Goal: Task Accomplishment & Management: Manage account settings

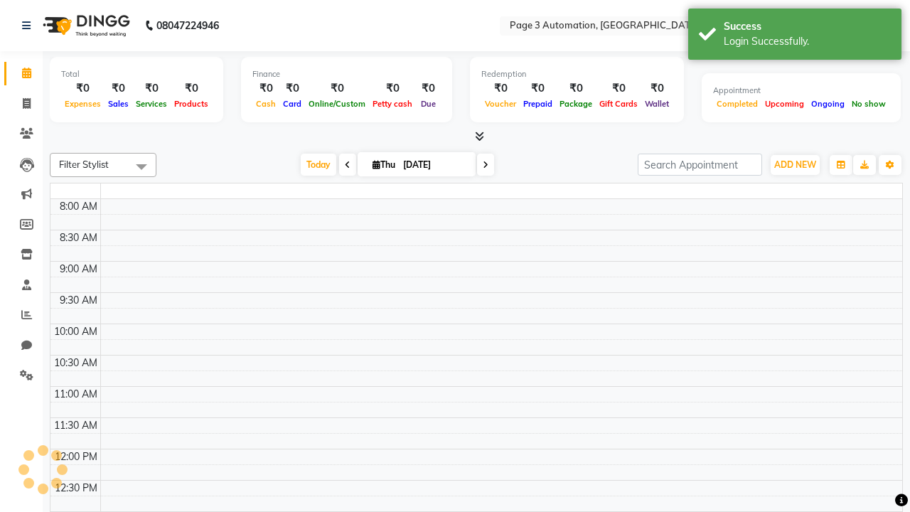
select select "en"
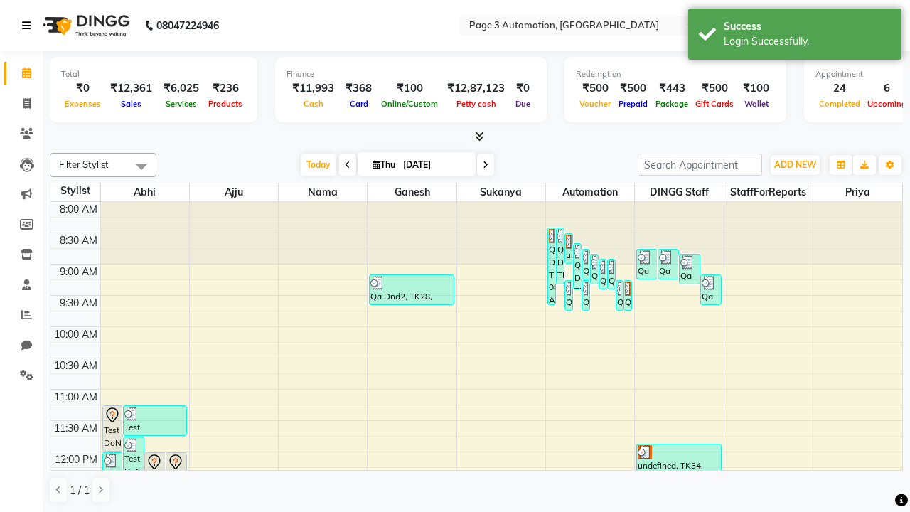
click at [29, 26] on icon at bounding box center [26, 26] width 9 height 10
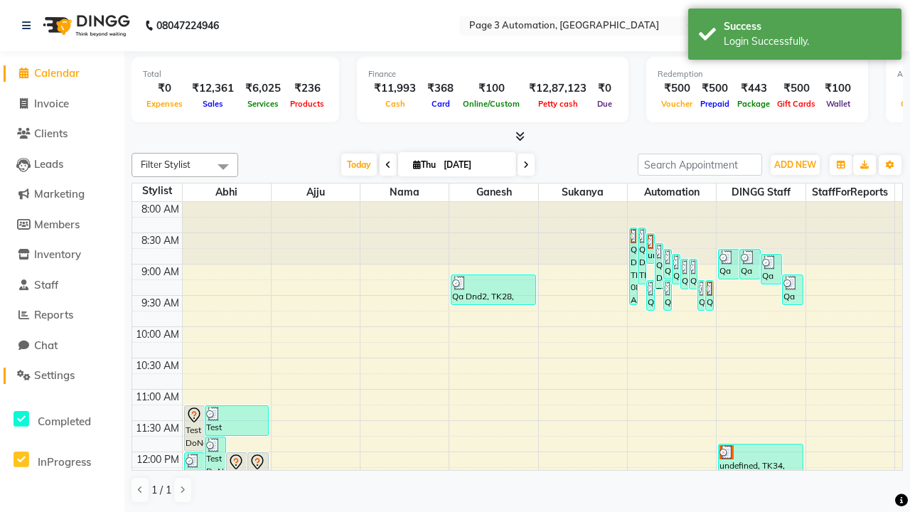
click at [62, 375] on span "Settings" at bounding box center [54, 375] width 41 height 14
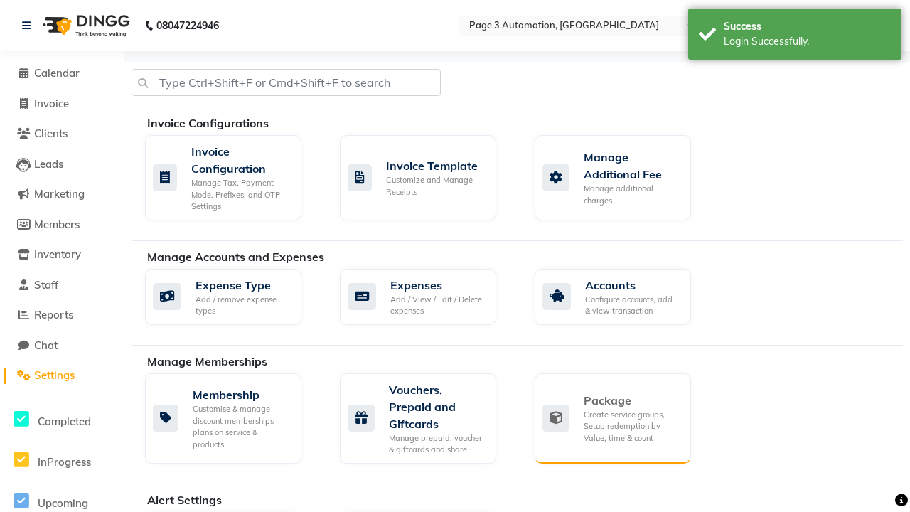
click at [631, 400] on div "Package" at bounding box center [632, 400] width 96 height 17
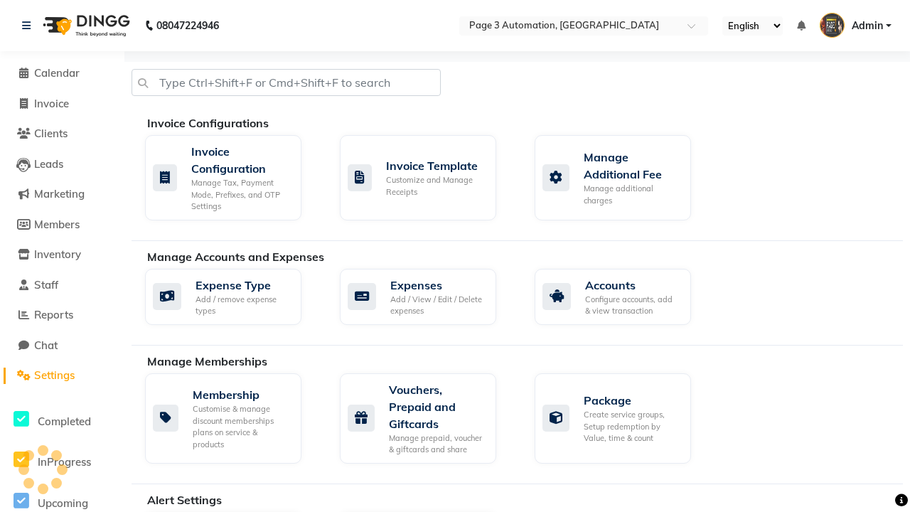
scroll to position [400, 0]
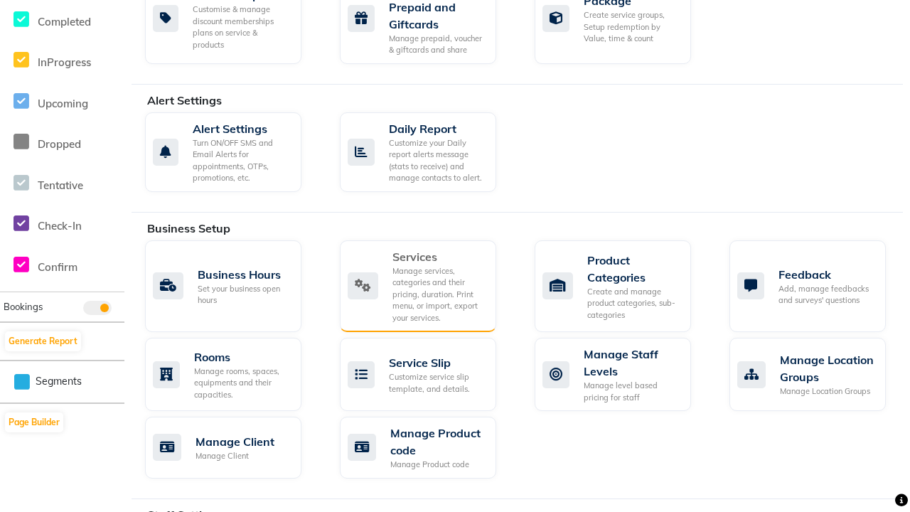
click at [438, 256] on div "Services" at bounding box center [438, 256] width 92 height 17
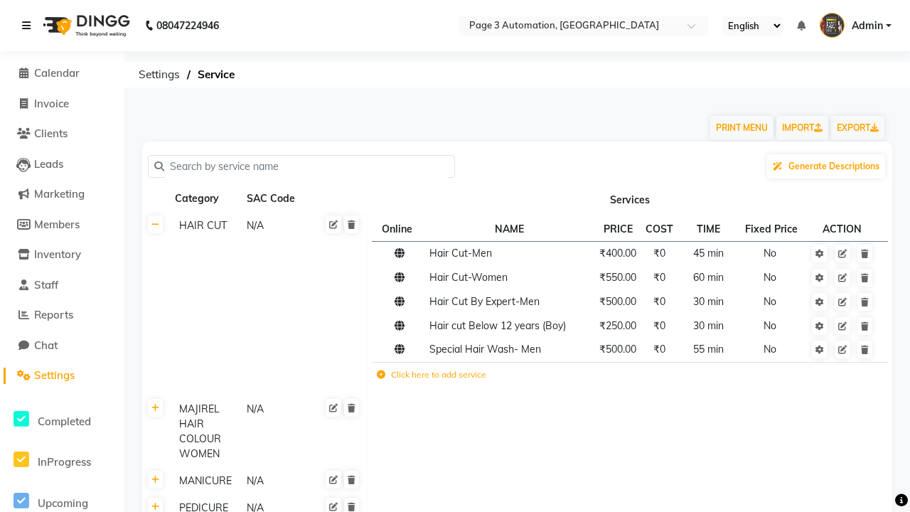
click at [29, 26] on icon at bounding box center [26, 26] width 9 height 10
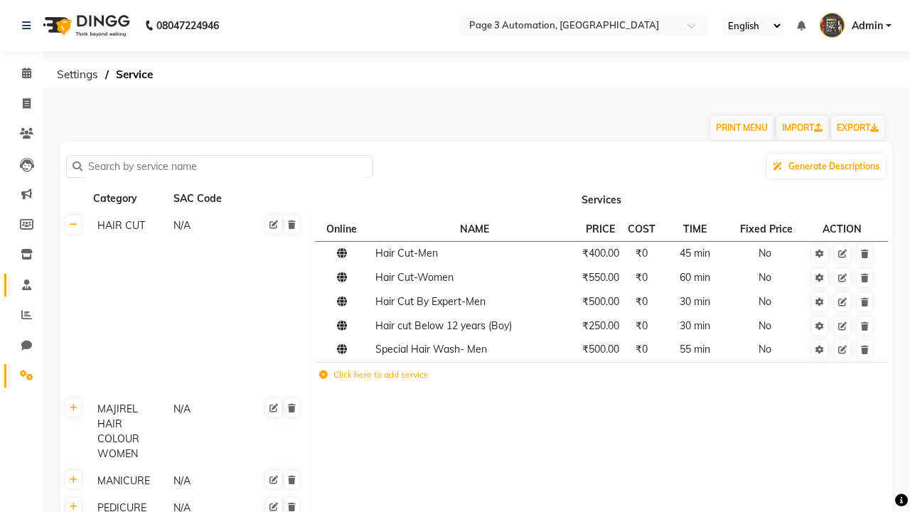
click at [21, 284] on span at bounding box center [26, 285] width 25 height 16
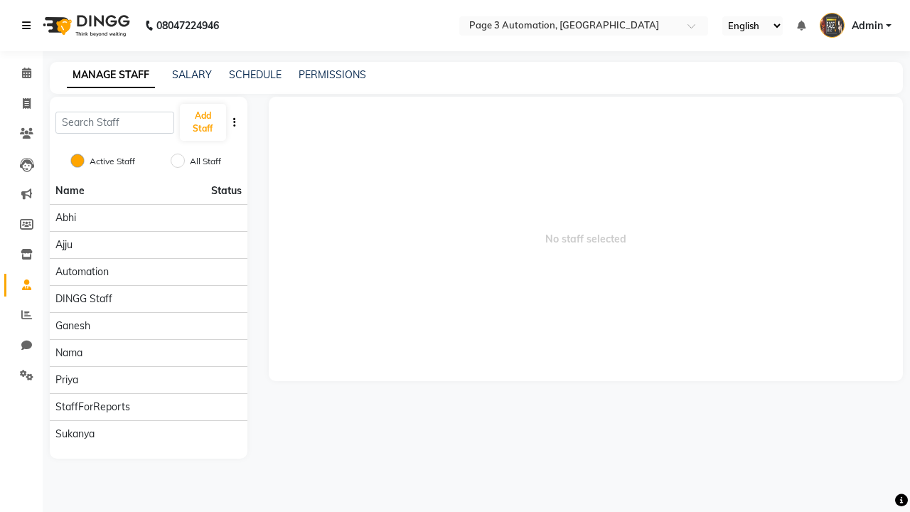
click at [29, 26] on icon at bounding box center [26, 26] width 9 height 10
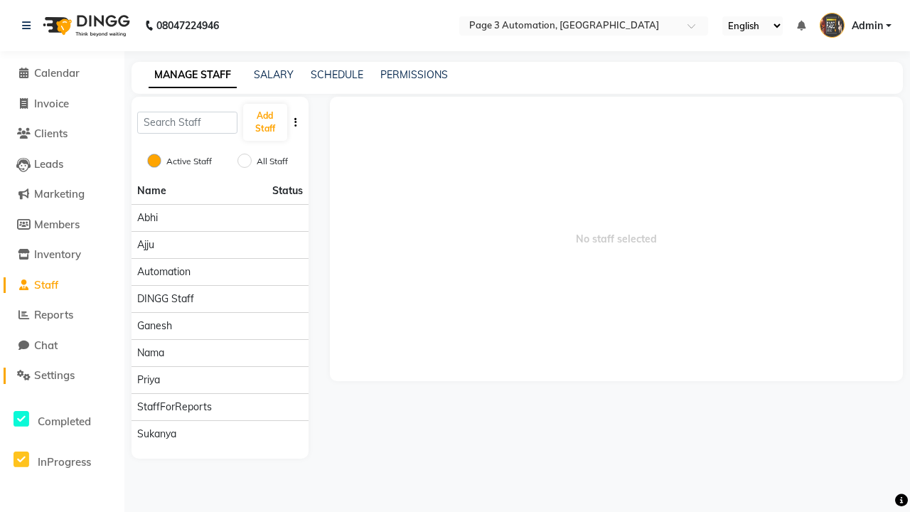
click at [62, 375] on span "Settings" at bounding box center [54, 375] width 41 height 14
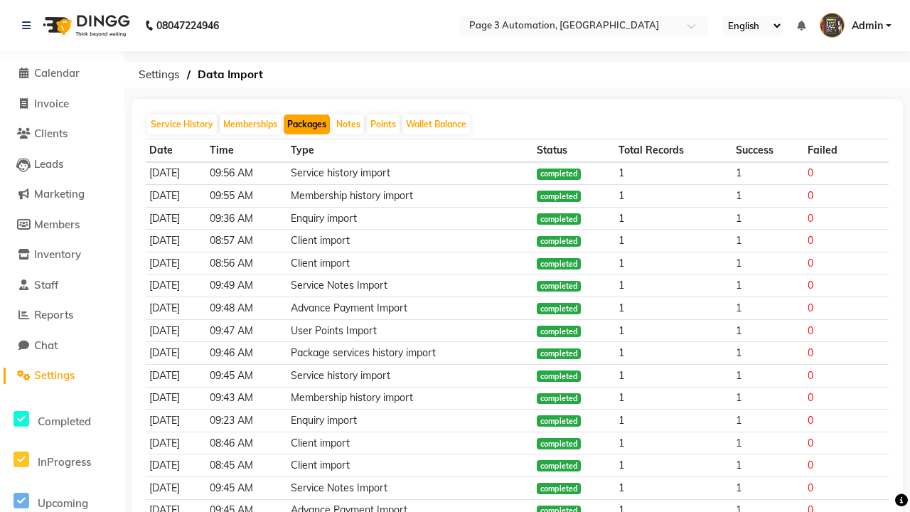
click at [306, 124] on button "Packages" at bounding box center [307, 124] width 46 height 20
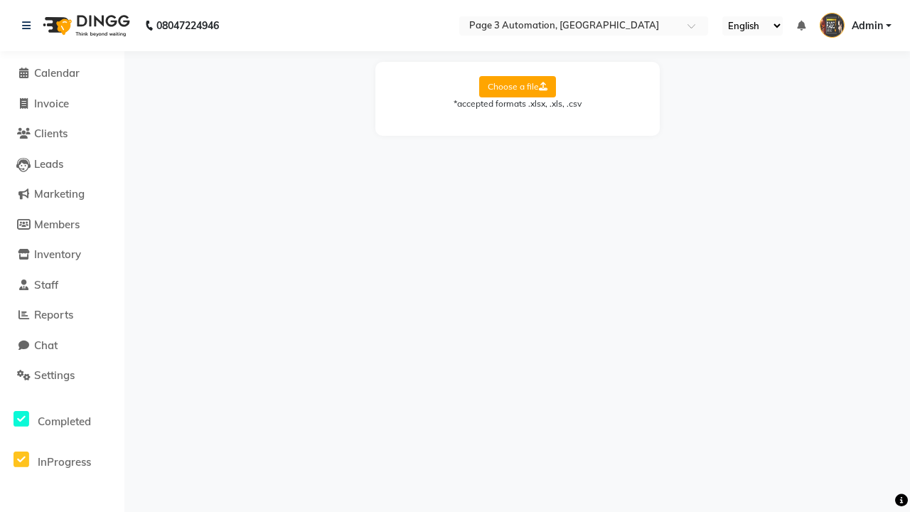
select select "Sheet1"
select select "Client Name"
select select "Client Mobile"
select select "Package Name"
select select "Start Date"
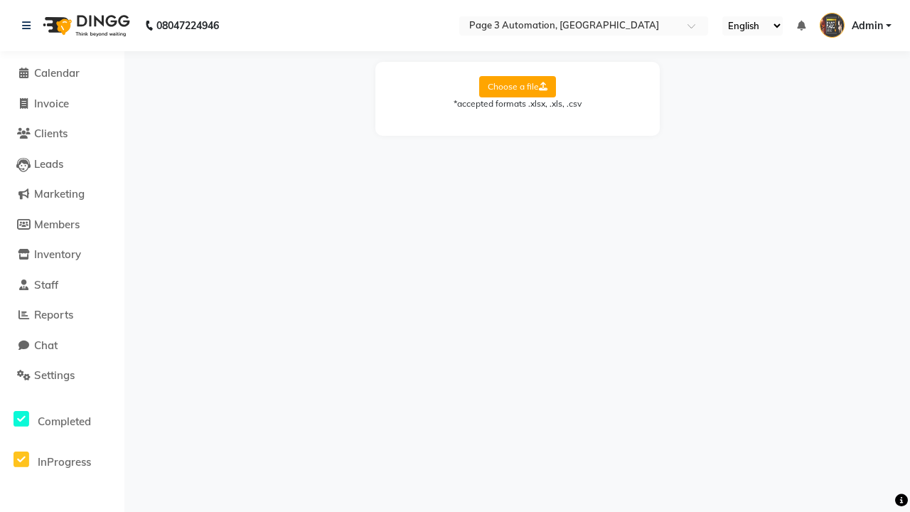
select select "End Date"
select select "Employee Name"
select select "Amount"
select select "Service Name"
select select "Total Count"
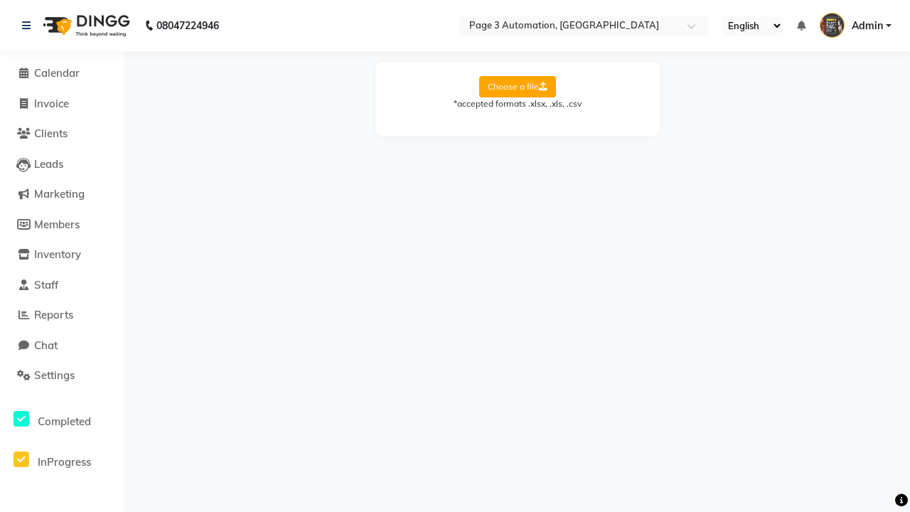
select select "Available Count"
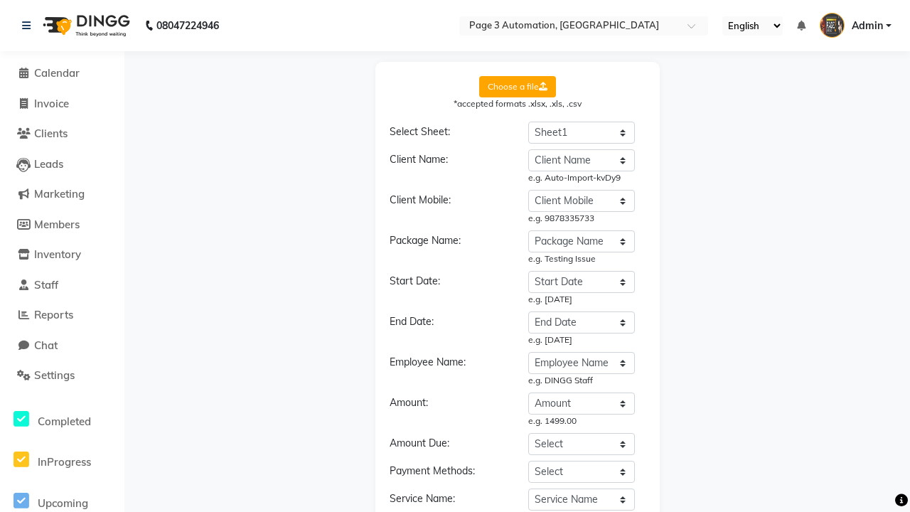
select select "DD/MM/YYYY"
select select "END DATE"
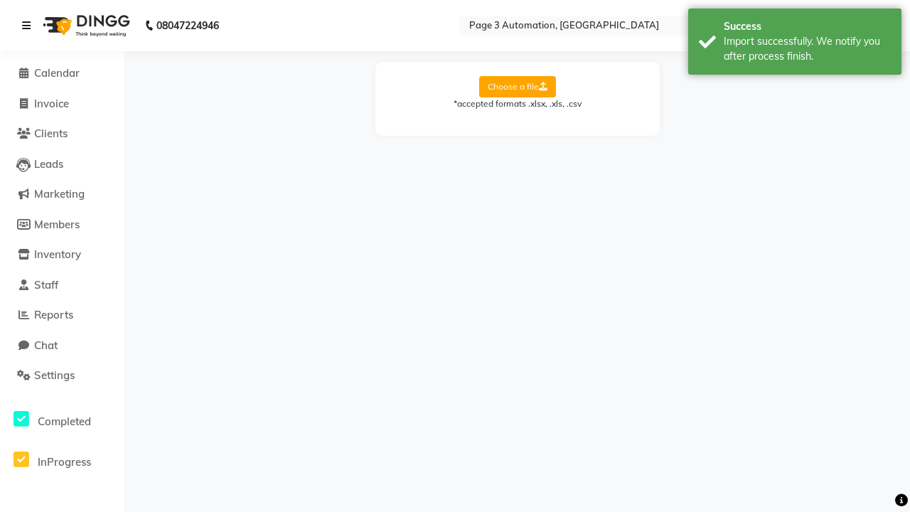
click at [795, 43] on div "Import successfully. We notify you after process finish." at bounding box center [807, 49] width 167 height 30
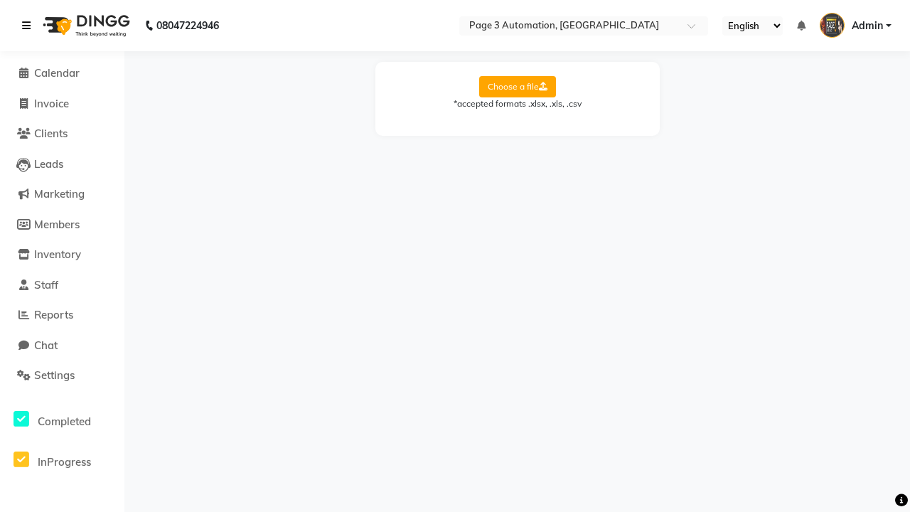
click at [29, 26] on icon at bounding box center [26, 26] width 9 height 10
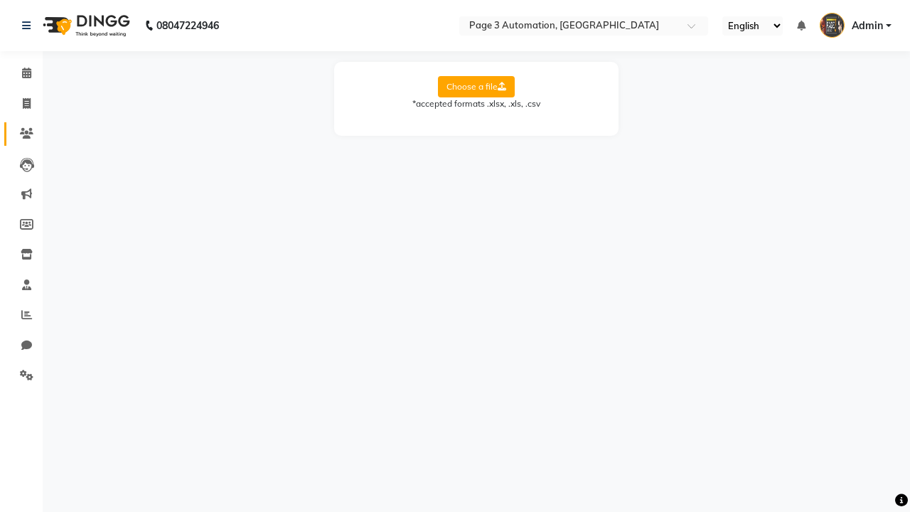
click at [21, 134] on icon at bounding box center [27, 133] width 14 height 11
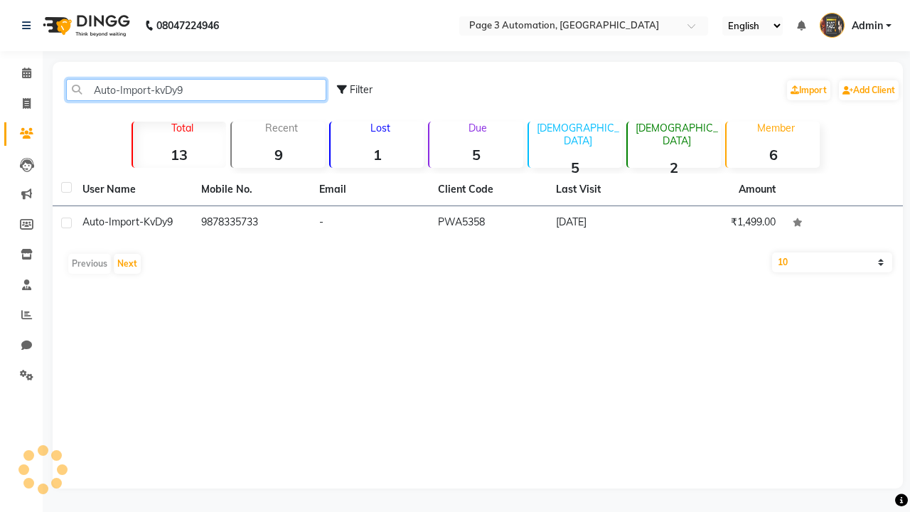
type input "Auto-Import-kvDy9"
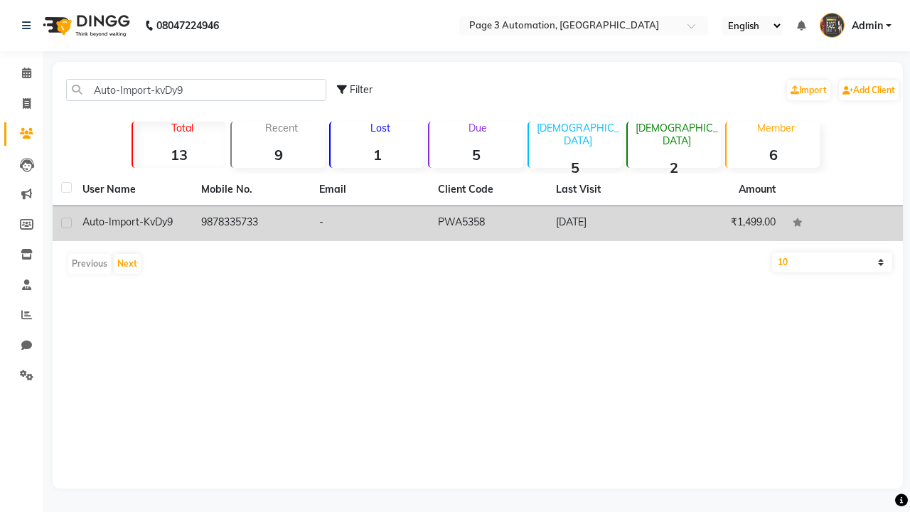
click at [478, 223] on td "PWA5358" at bounding box center [488, 223] width 119 height 35
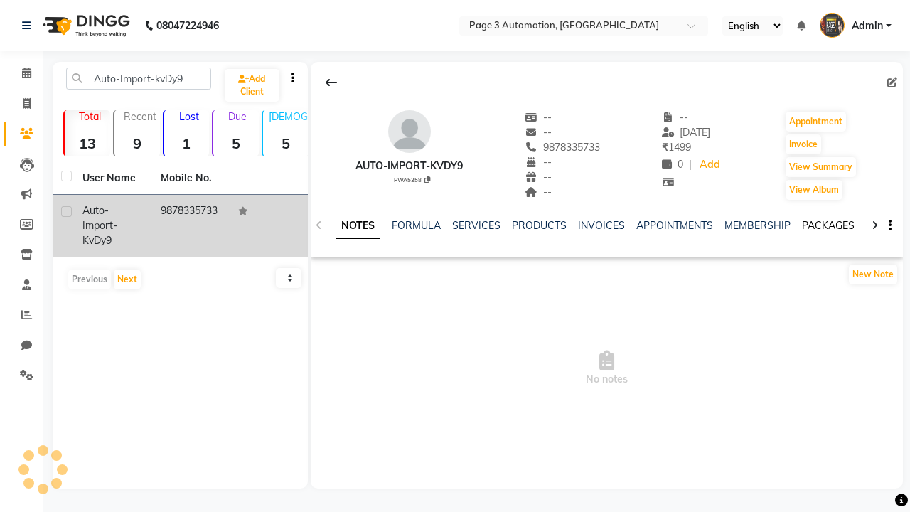
click at [827, 225] on link "PACKAGES" at bounding box center [828, 225] width 53 height 13
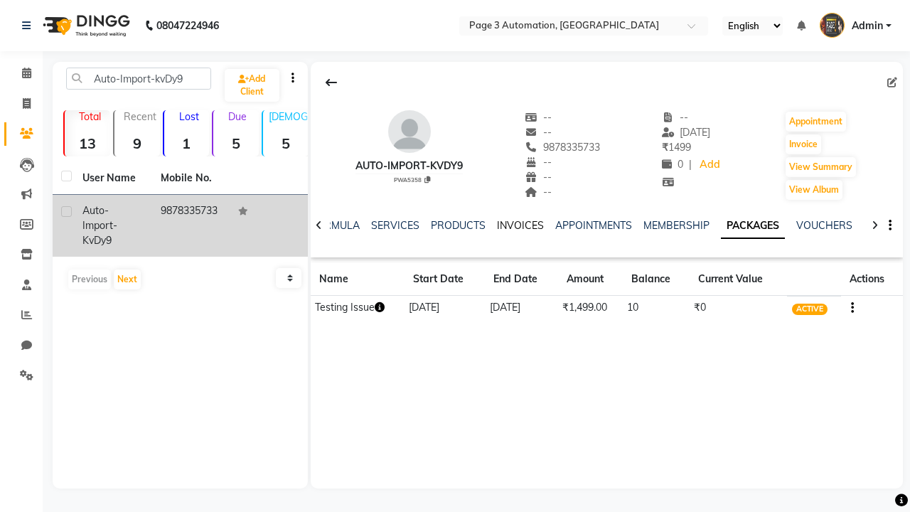
click at [520, 225] on link "INVOICES" at bounding box center [520, 225] width 47 height 13
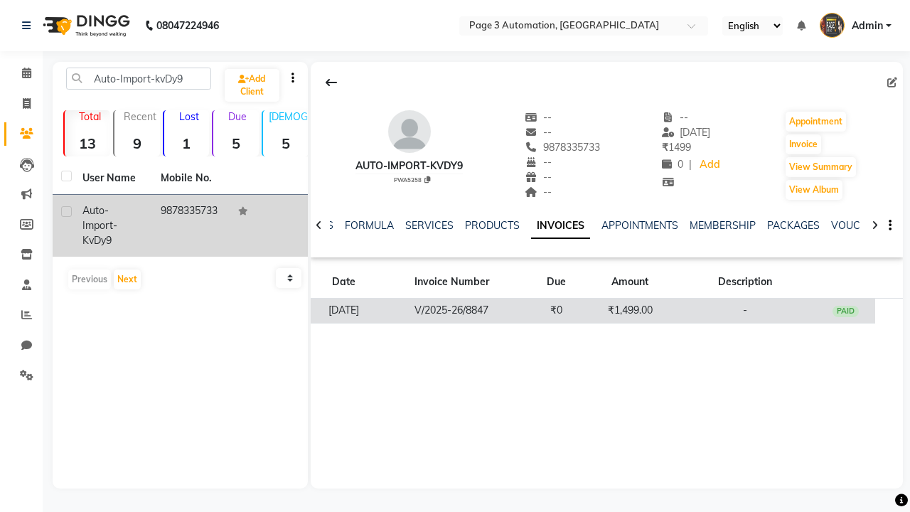
click at [606, 310] on td "₹1,499.00" at bounding box center [630, 311] width 88 height 25
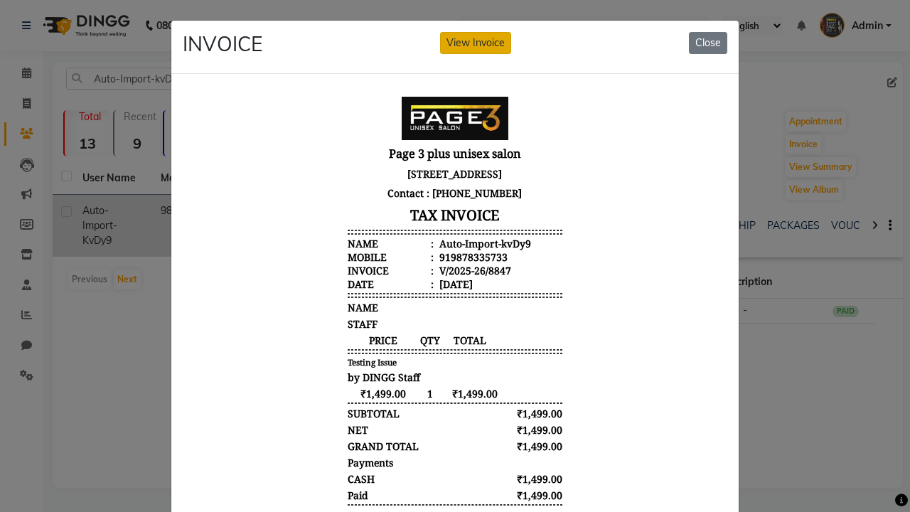
click at [476, 43] on button "View Invoice" at bounding box center [475, 43] width 71 height 22
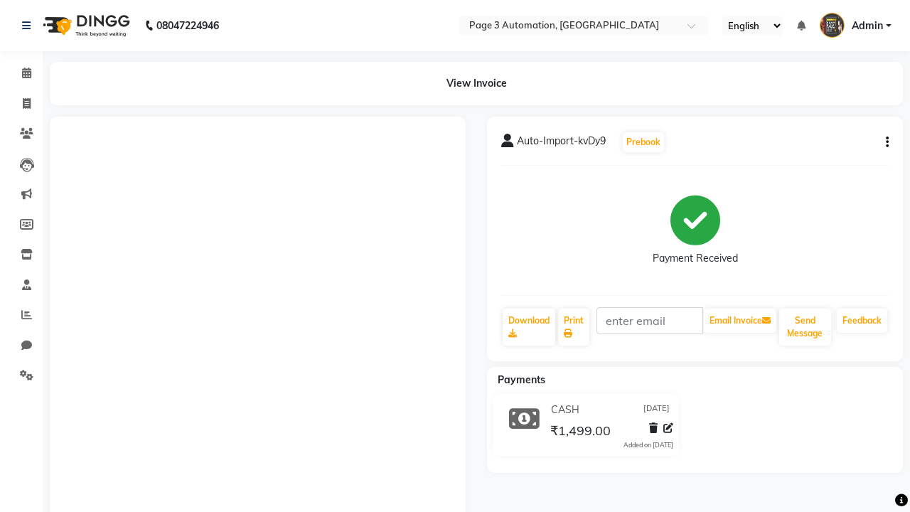
click at [884, 142] on button "button" at bounding box center [884, 142] width 9 height 15
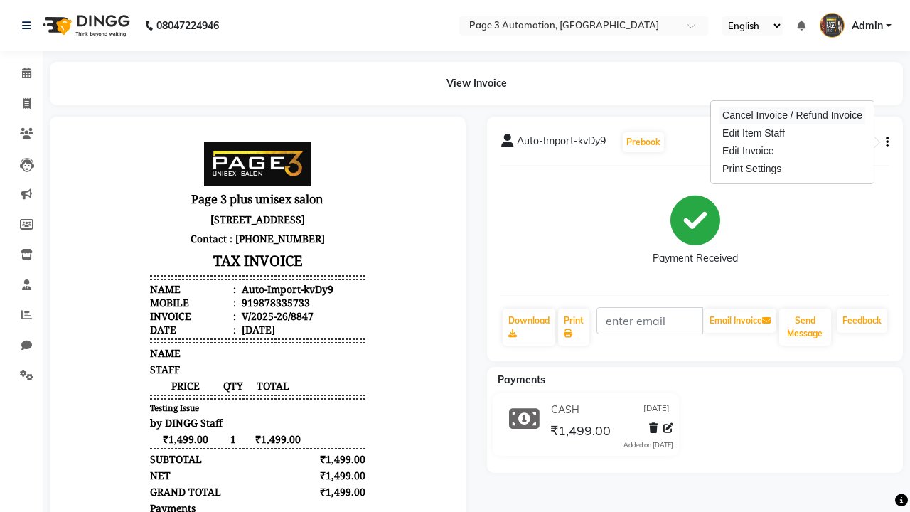
click at [792, 115] on div "Cancel Invoice / Refund Invoice" at bounding box center [792, 116] width 146 height 18
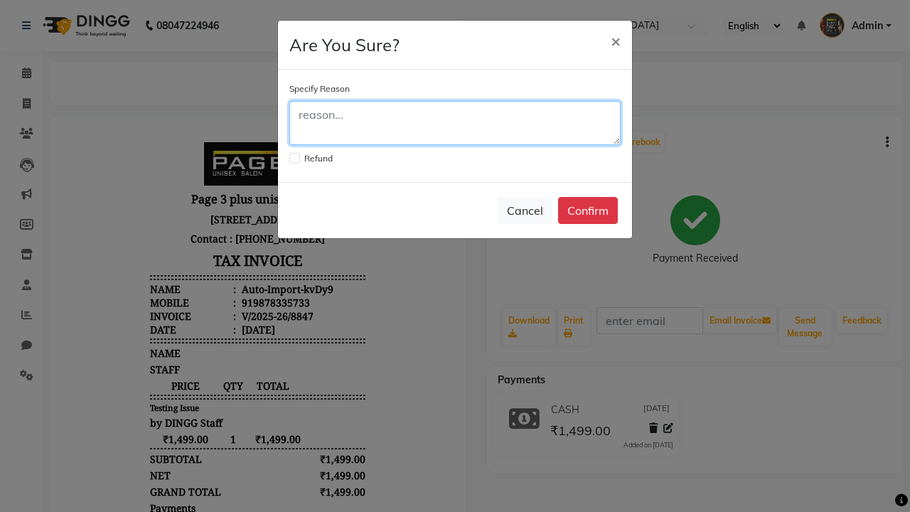
click at [455, 123] on textarea at bounding box center [454, 123] width 331 height 44
type textarea "Testing"
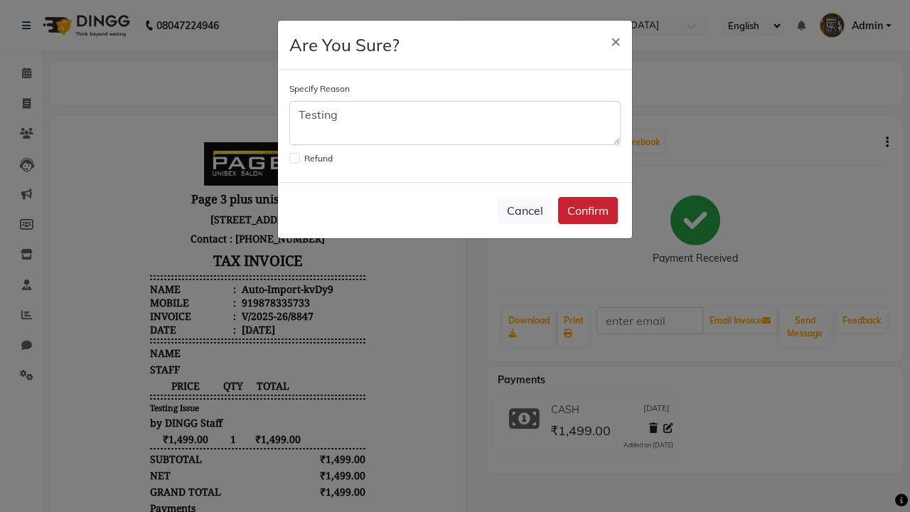
click at [588, 210] on button "Confirm" at bounding box center [588, 210] width 60 height 27
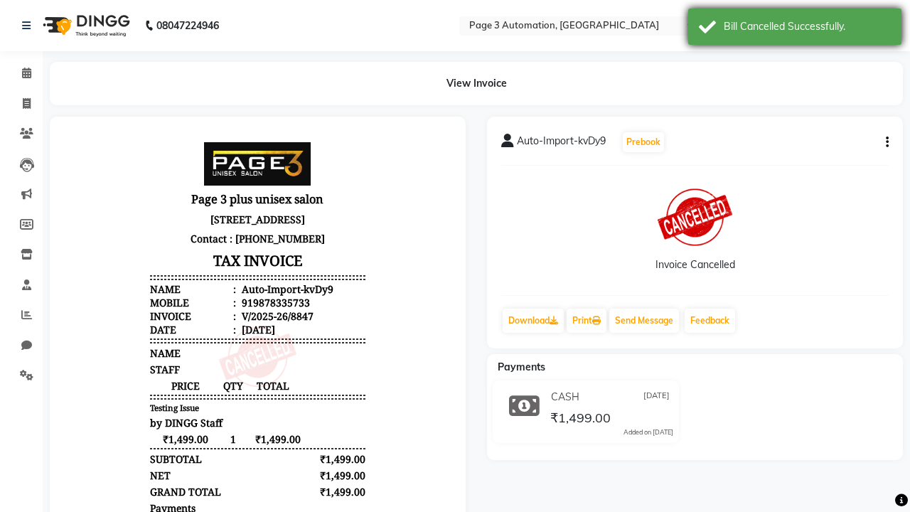
click at [795, 28] on div "Bill Cancelled Successfully." at bounding box center [807, 26] width 167 height 15
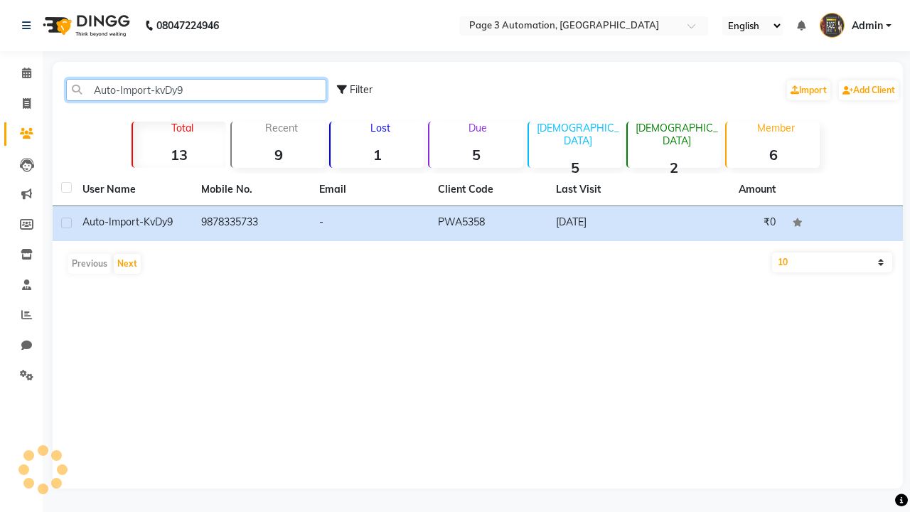
type input "Auto-Import-kvDy9"
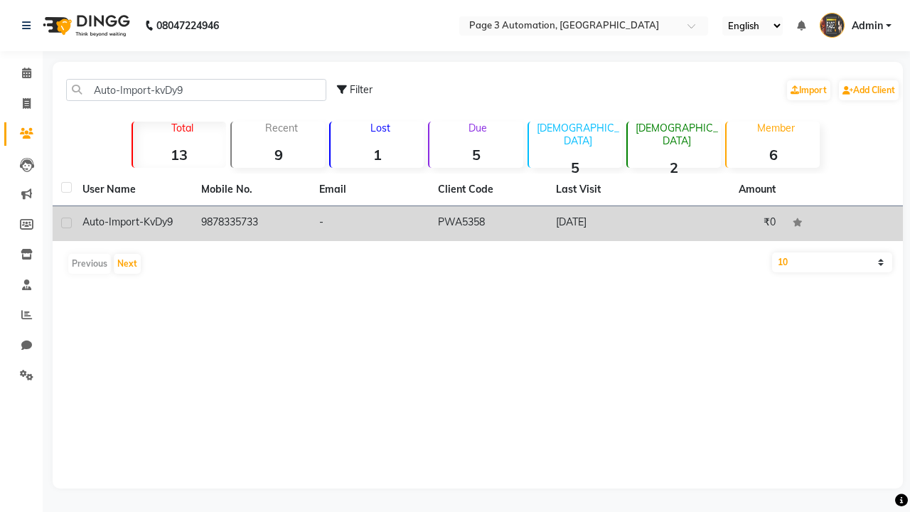
click at [478, 223] on td "PWA5358" at bounding box center [488, 223] width 119 height 35
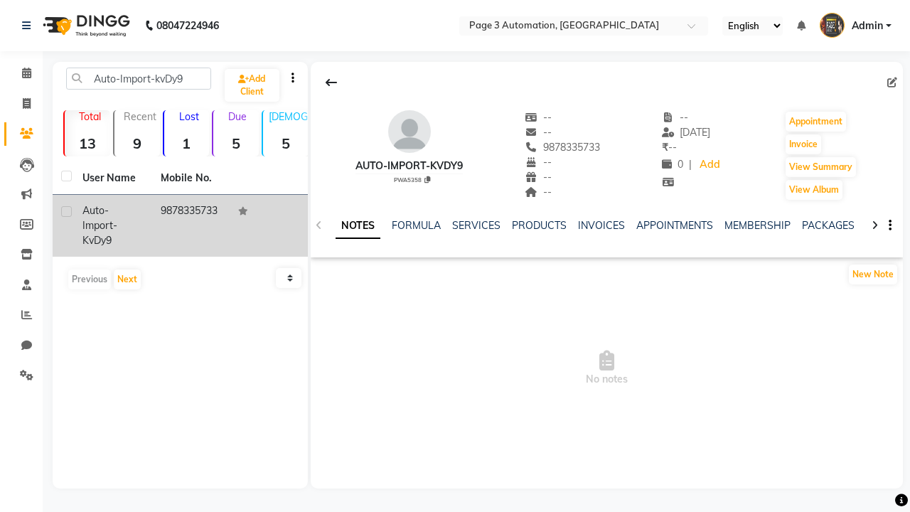
click at [66, 211] on label at bounding box center [66, 211] width 11 height 11
click at [66, 211] on input "checkbox" at bounding box center [65, 212] width 9 height 9
checkbox input "true"
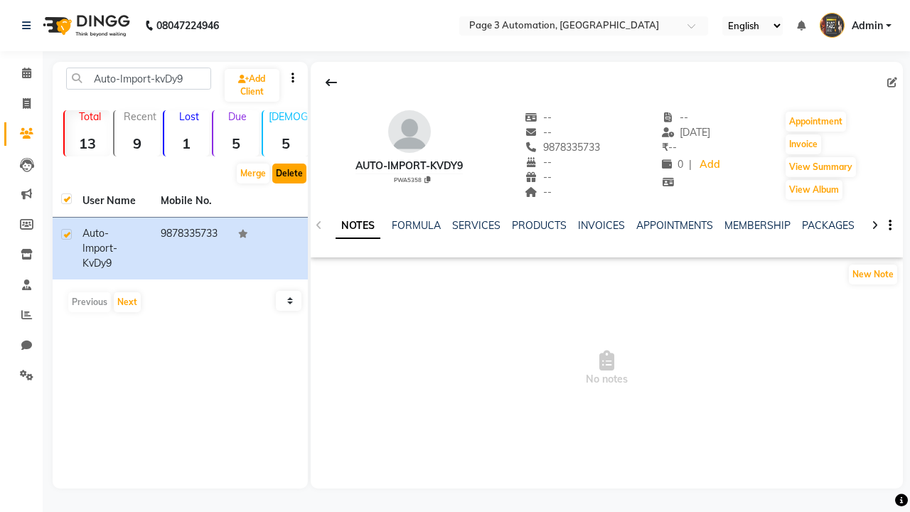
click at [289, 173] on button "Delete" at bounding box center [289, 174] width 34 height 20
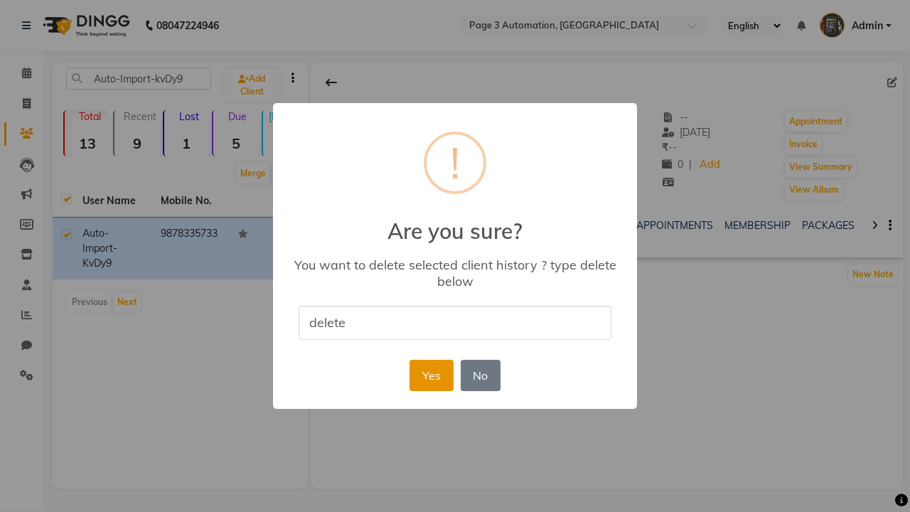
type input "delete"
click at [431, 375] on button "Yes" at bounding box center [430, 375] width 43 height 31
